Goal: Find contact information: Find contact information

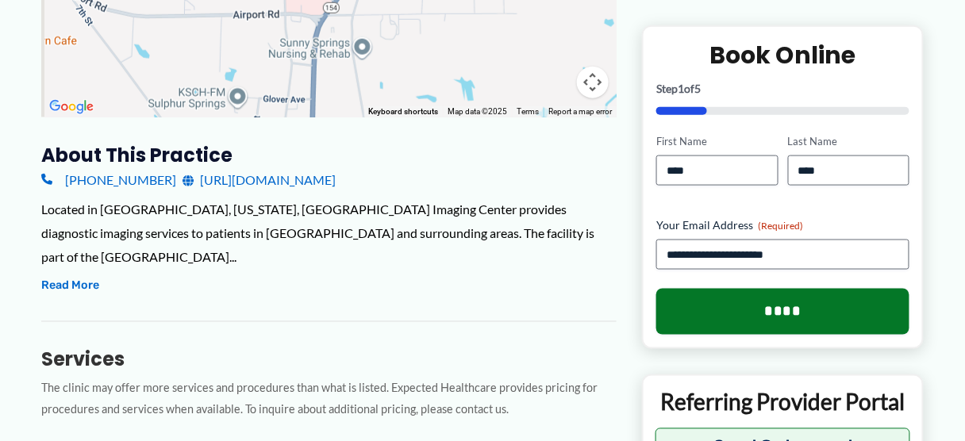
scroll to position [508, 0]
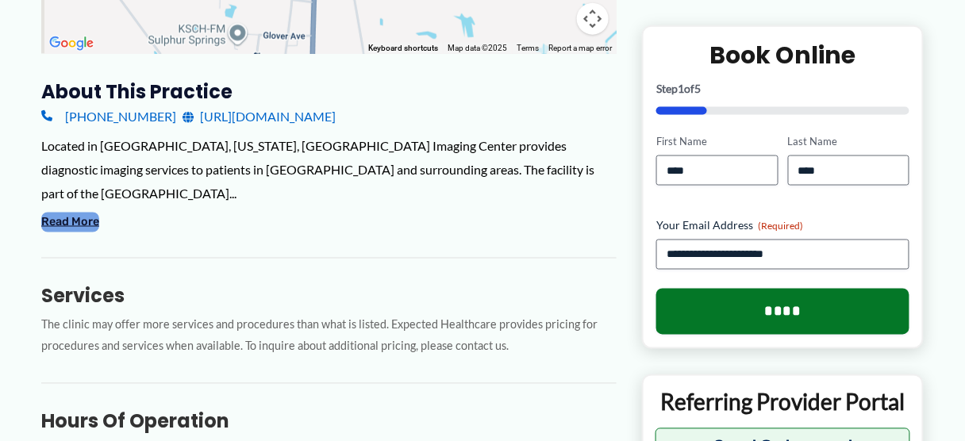
click at [80, 232] on button "Read More" at bounding box center [70, 222] width 58 height 19
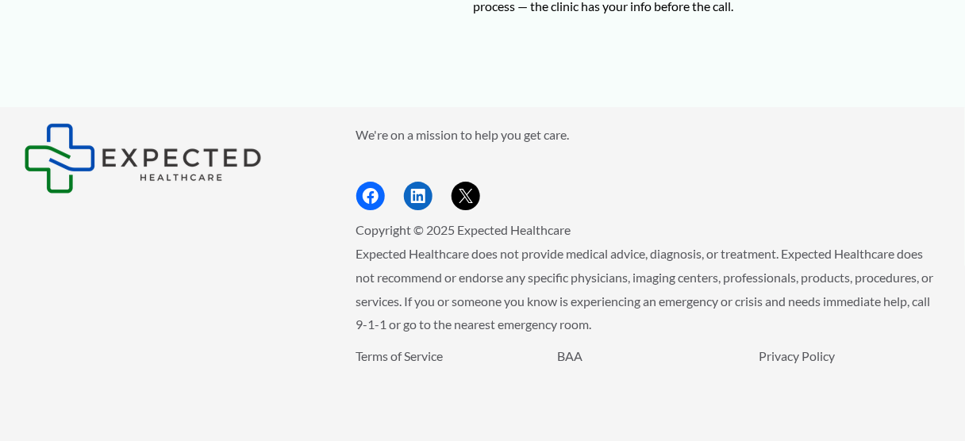
scroll to position [3567, 0]
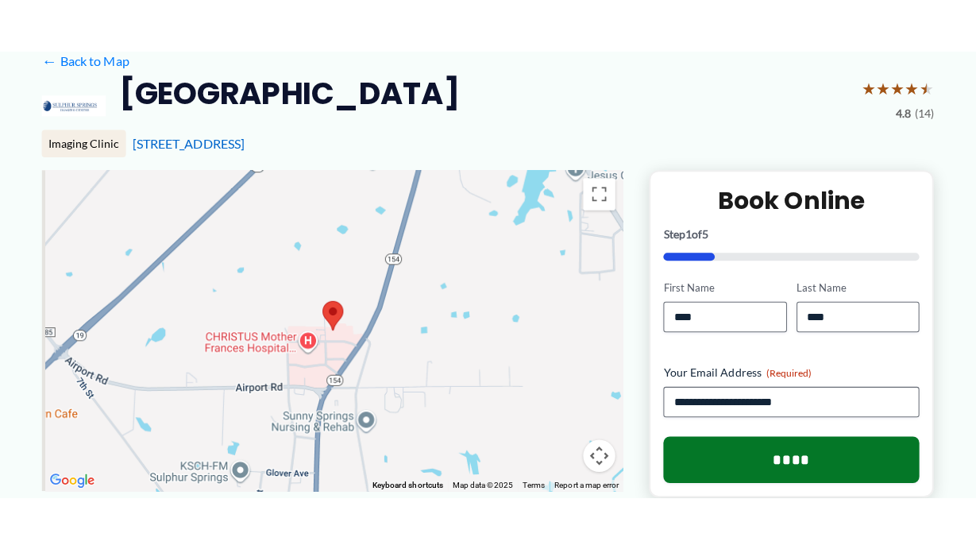
scroll to position [191, 0]
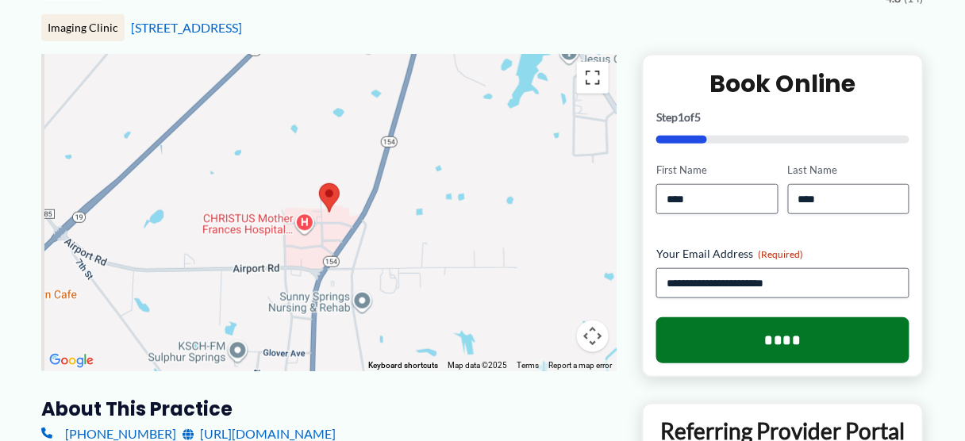
click at [590, 94] on button "Toggle fullscreen view" at bounding box center [593, 78] width 32 height 32
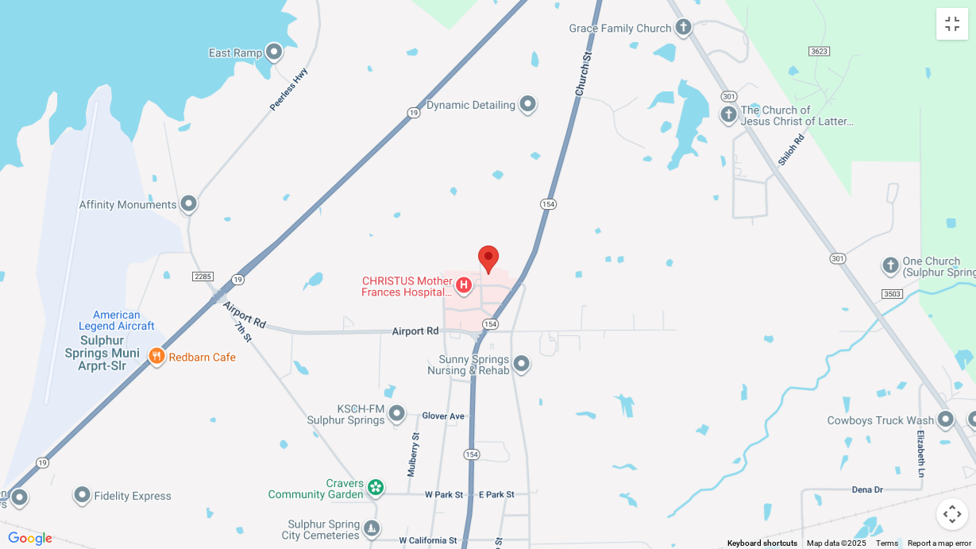
click at [478, 245] on area at bounding box center [478, 245] width 0 height 0
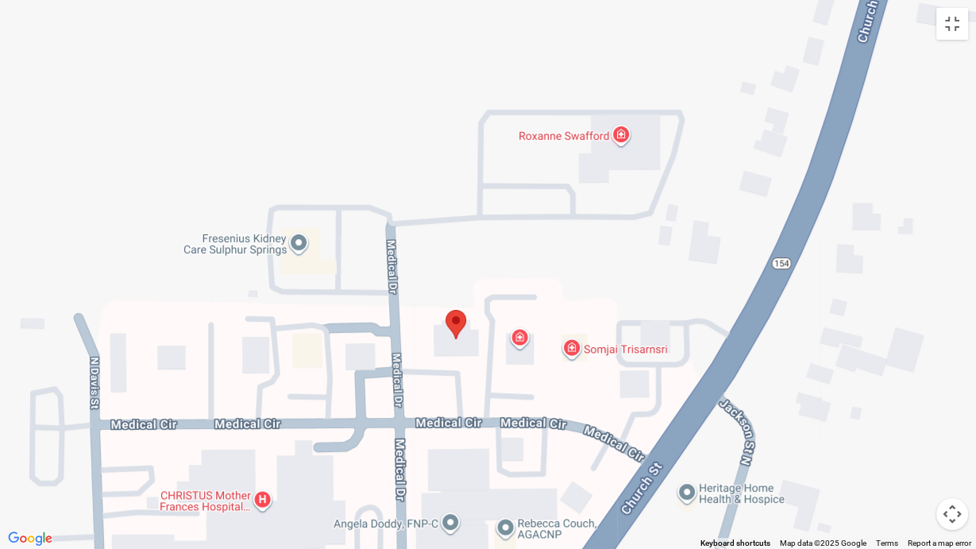
drag, startPoint x: 176, startPoint y: 151, endPoint x: 611, endPoint y: 413, distance: 507.9
click at [611, 413] on div at bounding box center [488, 274] width 976 height 549
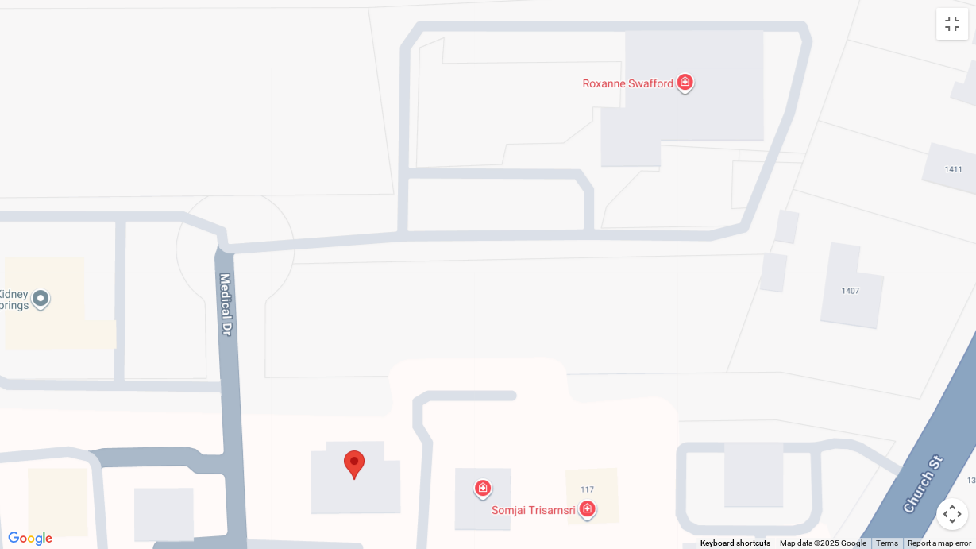
drag, startPoint x: 676, startPoint y: 104, endPoint x: 653, endPoint y: 133, distance: 36.2
click at [661, 137] on div at bounding box center [488, 274] width 976 height 549
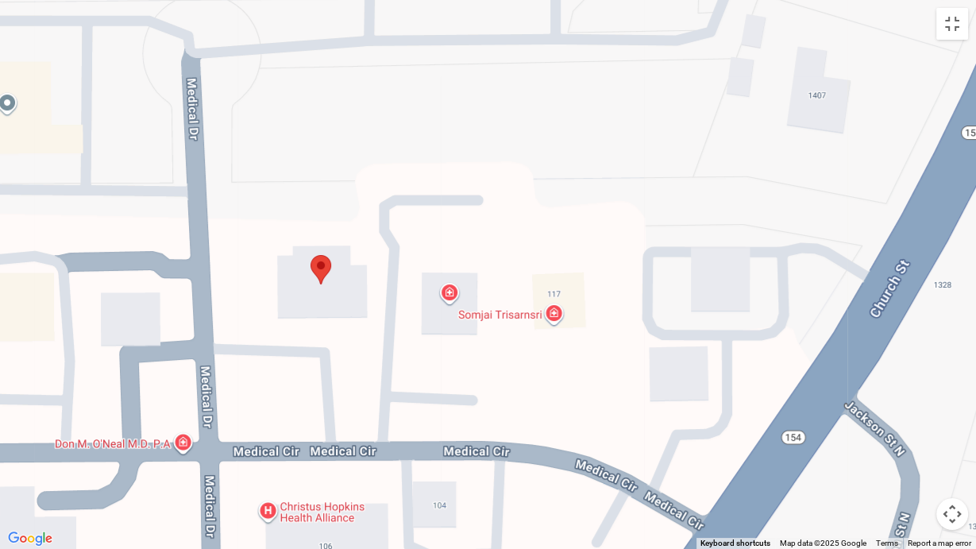
drag, startPoint x: 614, startPoint y: 389, endPoint x: 592, endPoint y: 198, distance: 192.5
click at [592, 198] on div at bounding box center [488, 274] width 976 height 549
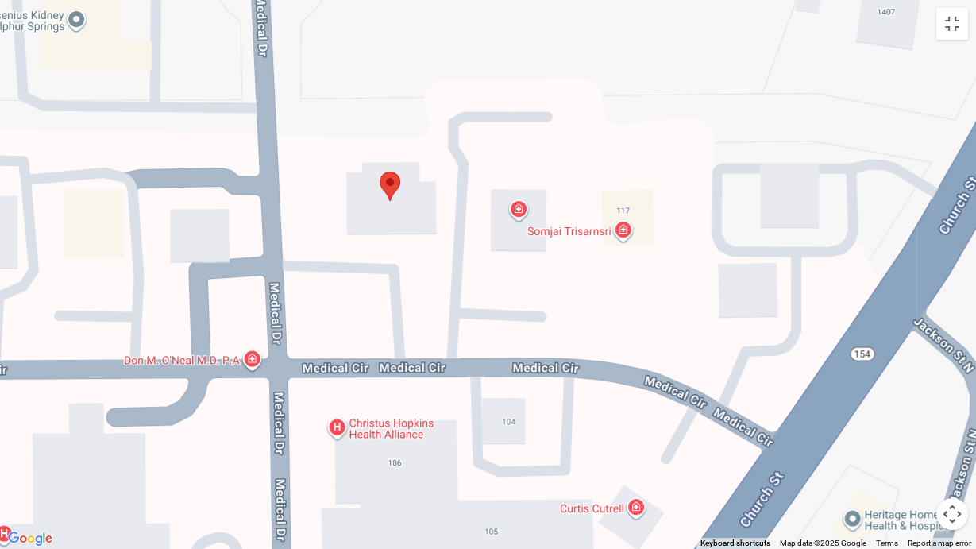
drag, startPoint x: 282, startPoint y: 306, endPoint x: 345, endPoint y: 220, distance: 106.2
click at [345, 220] on div at bounding box center [488, 274] width 976 height 549
